Goal: Task Accomplishment & Management: Complete application form

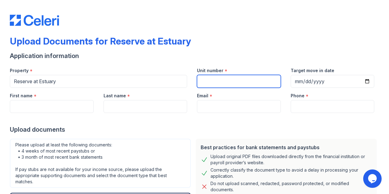
click at [217, 78] on input "Unit number" at bounding box center [239, 81] width 84 height 13
type input "4321"
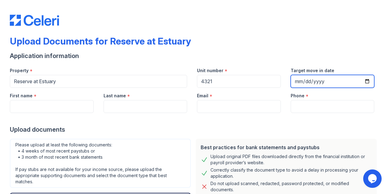
click at [298, 85] on input "Target move in date" at bounding box center [333, 81] width 84 height 13
type input "[DATE]"
click at [70, 113] on div at bounding box center [195, 119] width 370 height 12
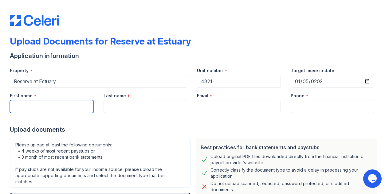
click at [70, 108] on input "First name" at bounding box center [52, 106] width 84 height 13
type input "[PERSON_NAME]"
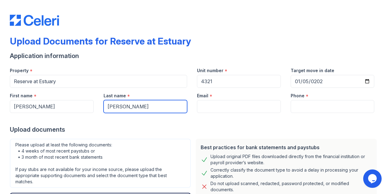
type input "[PERSON_NAME]"
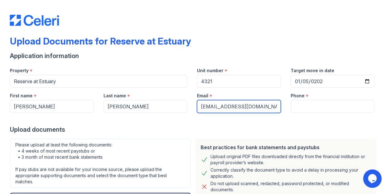
type input "[EMAIL_ADDRESS][DOMAIN_NAME]"
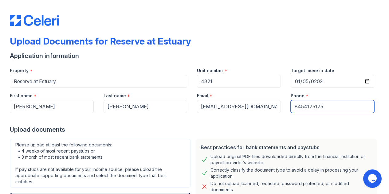
type input "8454175175"
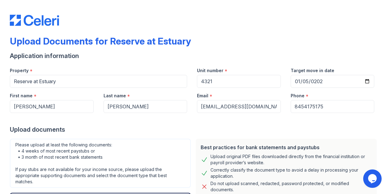
click at [168, 133] on div "Upload documents" at bounding box center [195, 130] width 370 height 9
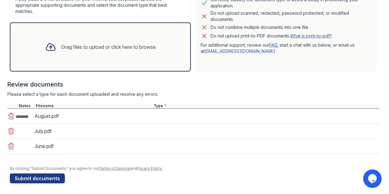
scroll to position [171, 0]
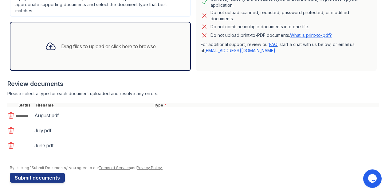
click at [36, 130] on div "July.pdf" at bounding box center [92, 131] width 116 height 10
click at [159, 118] on div "August.pdf" at bounding box center [193, 115] width 372 height 15
click at [11, 132] on icon at bounding box center [10, 130] width 7 height 7
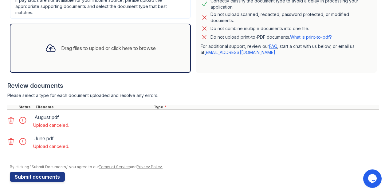
scroll to position [169, 0]
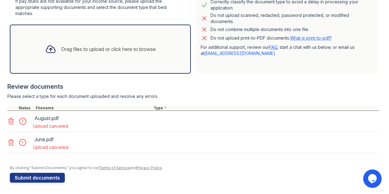
click at [12, 123] on icon at bounding box center [10, 121] width 7 height 7
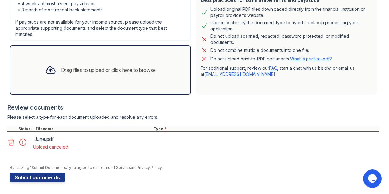
click at [14, 142] on icon at bounding box center [10, 142] width 7 height 7
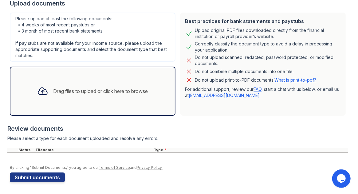
scroll to position [142, 0]
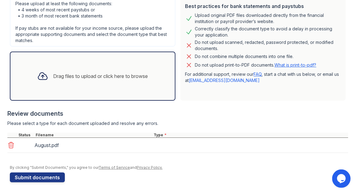
click at [207, 153] on div at bounding box center [177, 156] width 341 height 6
click at [161, 146] on div "August.pdf" at bounding box center [177, 145] width 341 height 15
click at [52, 141] on div "August.pdf" at bounding box center [92, 146] width 116 height 10
click at [44, 146] on div "August.pdf" at bounding box center [92, 146] width 116 height 10
click at [160, 133] on div "Type *" at bounding box center [251, 135] width 196 height 5
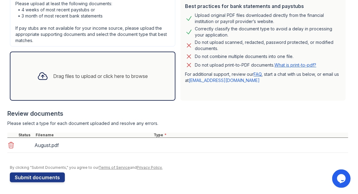
click at [80, 161] on div at bounding box center [179, 162] width 339 height 6
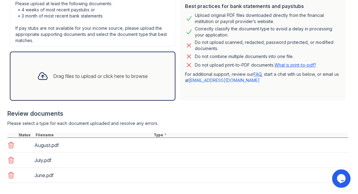
scroll to position [171, 0]
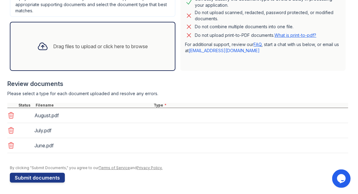
click at [170, 121] on div "August.pdf" at bounding box center [177, 115] width 341 height 15
click at [154, 134] on div at bounding box center [152, 131] width 2 height 10
drag, startPoint x: 150, startPoint y: 150, endPoint x: 81, endPoint y: 171, distance: 72.0
click at [130, 158] on div "Review documents Please select a type for each document uploaded and resolve an…" at bounding box center [177, 117] width 341 height 86
click at [26, 179] on button "Submit documents" at bounding box center [37, 178] width 55 height 10
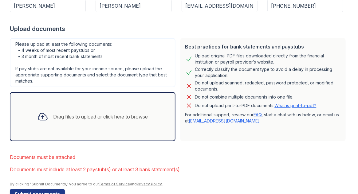
scroll to position [135, 0]
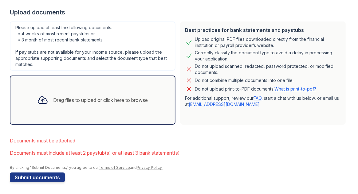
click at [42, 99] on icon at bounding box center [42, 100] width 11 height 11
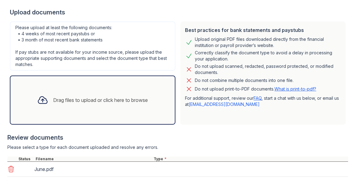
click at [64, 100] on div "Drag files to upload or click here to browse" at bounding box center [100, 100] width 95 height 7
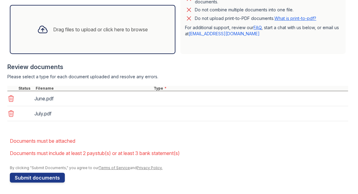
click at [38, 26] on icon at bounding box center [42, 29] width 9 height 7
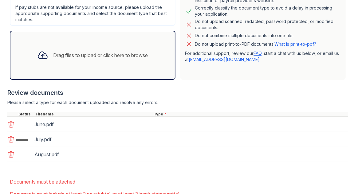
scroll to position [221, 0]
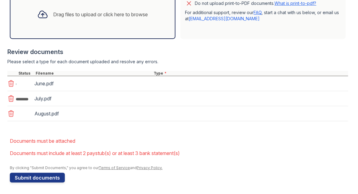
click at [142, 131] on form "Application information Property * Reserve at [GEOGRAPHIC_DATA] Unit number * 4…" at bounding box center [179, 15] width 339 height 335
click at [105, 122] on div at bounding box center [177, 125] width 341 height 6
click at [36, 102] on div "July.pdf" at bounding box center [92, 99] width 116 height 10
click at [22, 98] on div at bounding box center [24, 98] width 17 height 9
click at [67, 144] on li "Documents must be attached" at bounding box center [179, 141] width 339 height 12
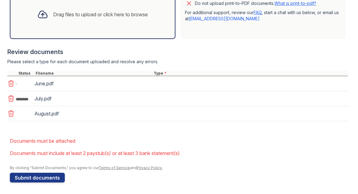
click at [58, 116] on div "August.pdf" at bounding box center [92, 114] width 116 height 10
click at [83, 110] on div "August.pdf" at bounding box center [92, 114] width 116 height 10
click at [84, 109] on div "August.pdf" at bounding box center [92, 114] width 116 height 10
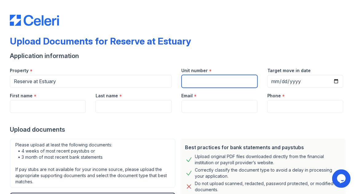
click at [222, 75] on input "Unit number" at bounding box center [220, 81] width 76 height 13
type input "4321"
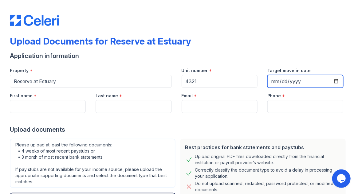
click at [268, 86] on input "Target move in date" at bounding box center [306, 81] width 76 height 13
type input "252026-01-05"
type input "[DATE]"
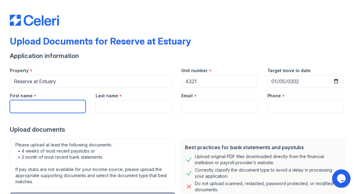
click at [63, 110] on input "First name" at bounding box center [48, 106] width 76 height 13
type input "[PERSON_NAME]"
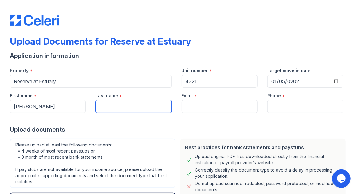
drag, startPoint x: 126, startPoint y: 101, endPoint x: 128, endPoint y: 108, distance: 7.6
click at [126, 101] on input "Last name" at bounding box center [134, 106] width 76 height 13
type input "[PERSON_NAME]"
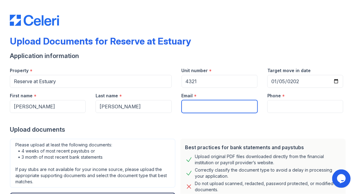
click at [215, 103] on input "Email" at bounding box center [220, 106] width 76 height 13
type input "[EMAIL_ADDRESS][DOMAIN_NAME]"
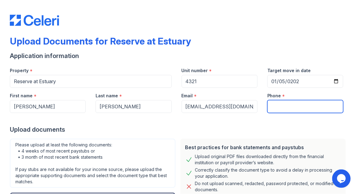
click at [295, 106] on input "Phone" at bounding box center [306, 106] width 76 height 13
type input "8454175175"
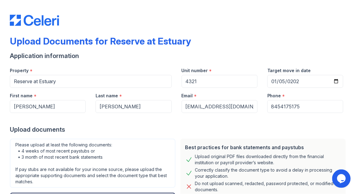
click at [221, 146] on div "Best practices for bank statements and paystubs" at bounding box center [263, 147] width 156 height 7
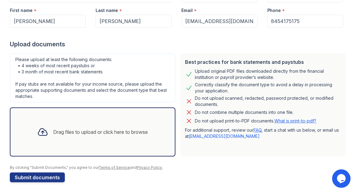
click at [74, 128] on div "Drag files to upload or click here to browse" at bounding box center [92, 132] width 121 height 21
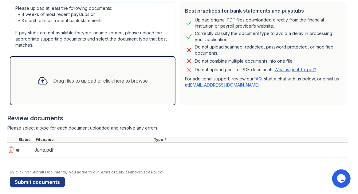
scroll to position [137, 0]
